Goal: Transaction & Acquisition: Purchase product/service

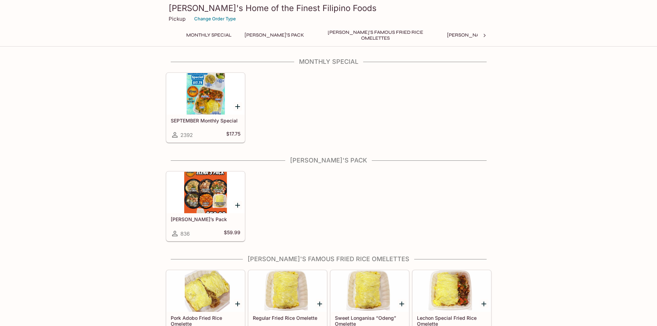
click at [199, 178] on div at bounding box center [206, 192] width 78 height 41
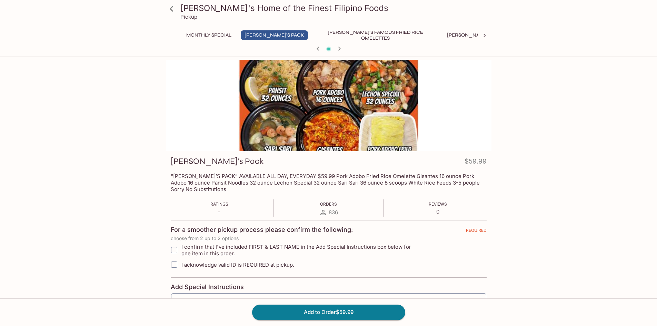
click at [313, 88] on div at bounding box center [329, 105] width 326 height 91
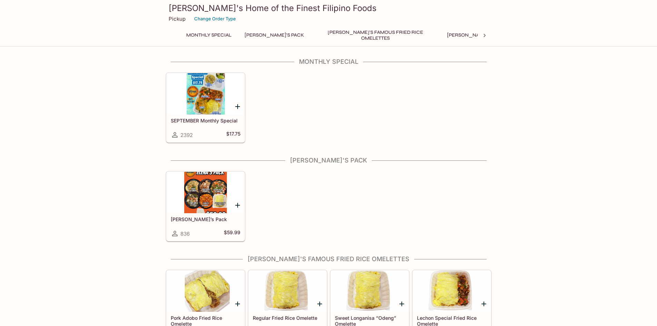
click at [200, 82] on div at bounding box center [206, 93] width 78 height 41
